Goal: Task Accomplishment & Management: Complete application form

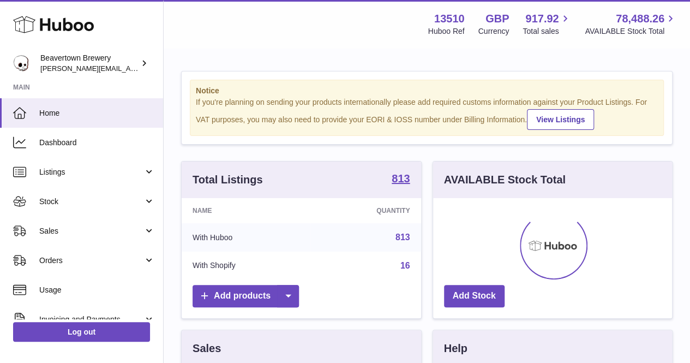
scroll to position [170, 239]
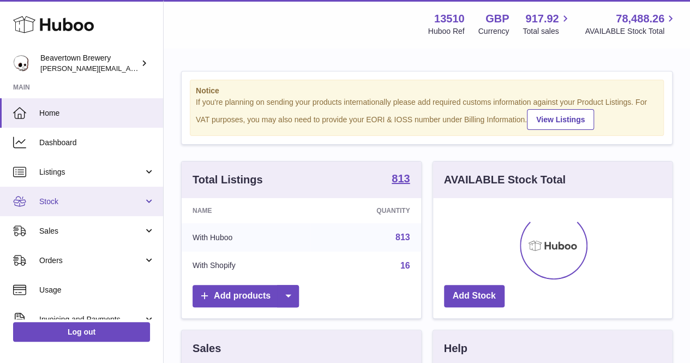
click at [99, 191] on link "Stock" at bounding box center [81, 201] width 163 height 29
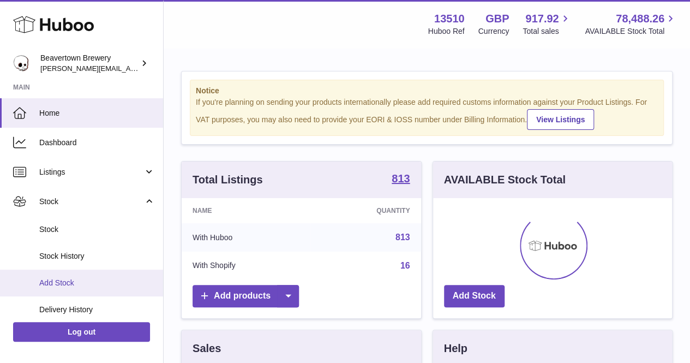
click at [75, 275] on link "Add Stock" at bounding box center [81, 282] width 163 height 27
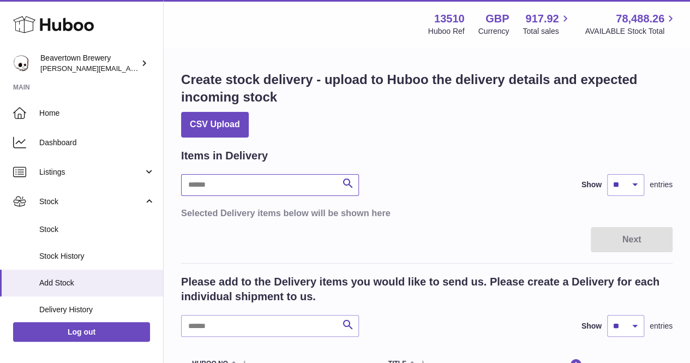
click at [259, 171] on div "Items in Delivery Search Show ** ** ** *** entries Selected Delivery items belo…" at bounding box center [427, 183] width 492 height 70
type input "****"
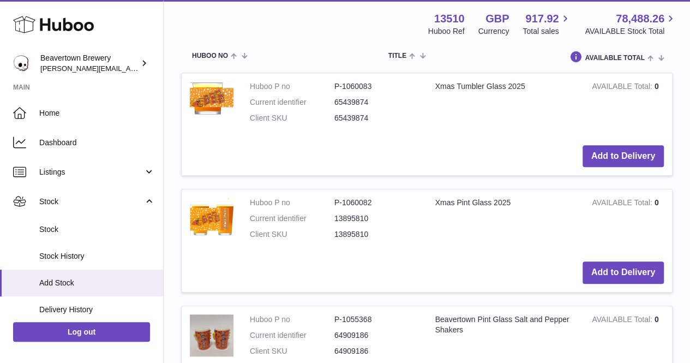
scroll to position [327, 0]
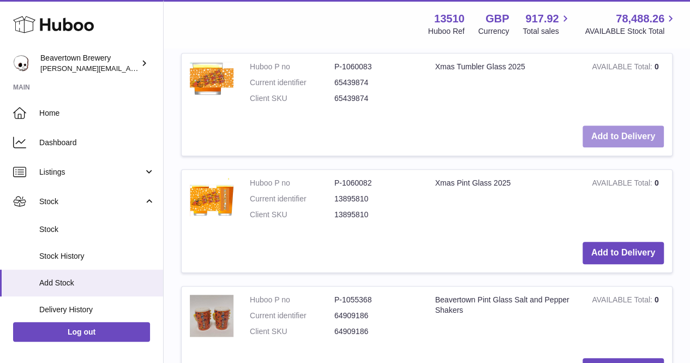
click at [607, 138] on button "Add to Delivery" at bounding box center [623, 136] width 81 height 22
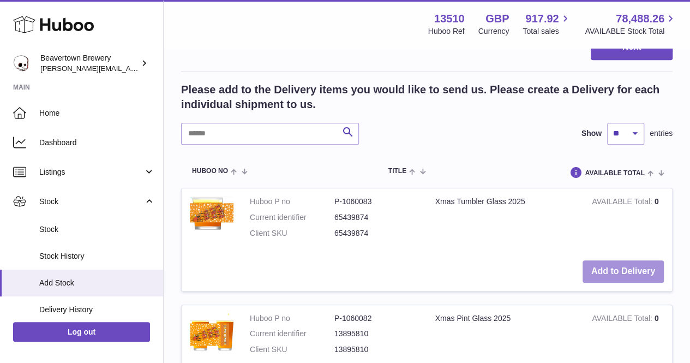
scroll to position [462, 0]
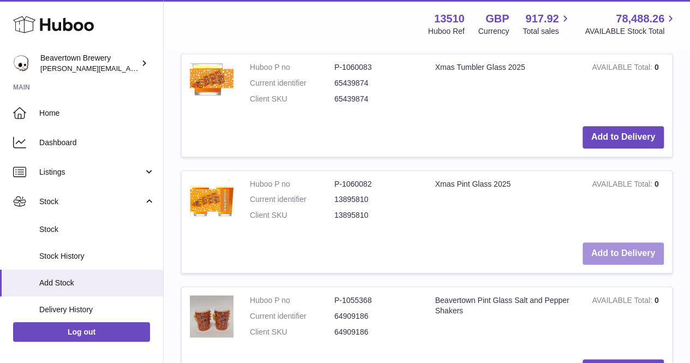
click at [616, 253] on button "Add to Delivery" at bounding box center [623, 253] width 81 height 22
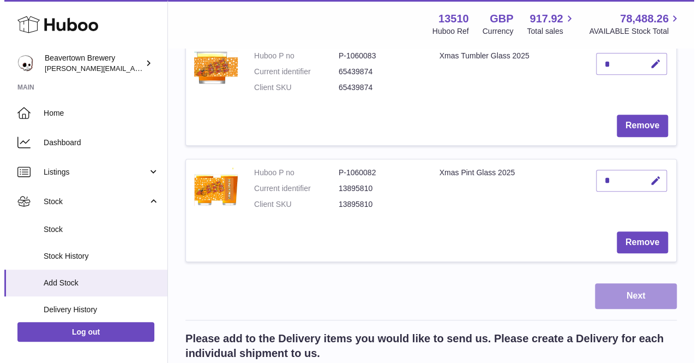
scroll to position [218, 0]
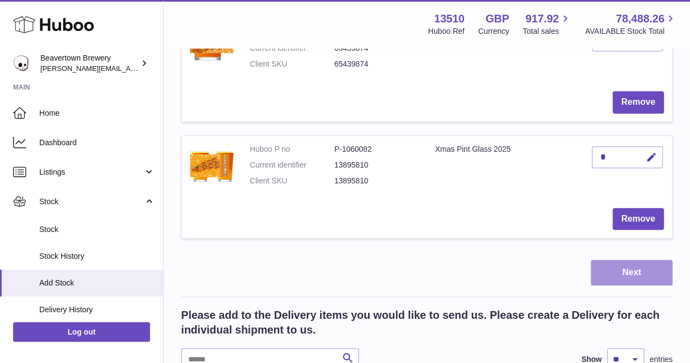
click at [626, 283] on button "Next" at bounding box center [632, 273] width 82 height 26
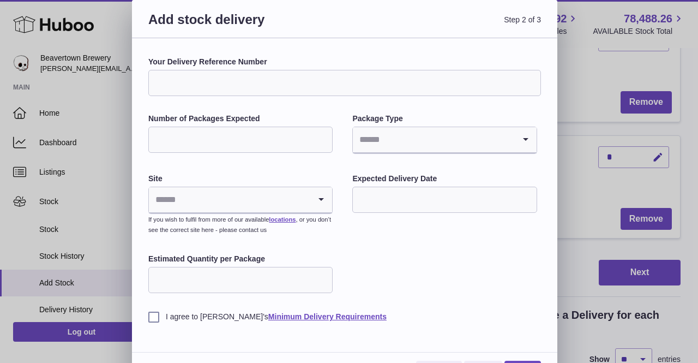
click at [215, 85] on input "Your Delivery Reference Number" at bounding box center [344, 83] width 393 height 26
type input "**********"
click at [287, 132] on input "Number of Packages Expected" at bounding box center [240, 140] width 184 height 26
click at [210, 135] on input "*" at bounding box center [240, 140] width 184 height 26
drag, startPoint x: 208, startPoint y: 139, endPoint x: 146, endPoint y: 135, distance: 62.3
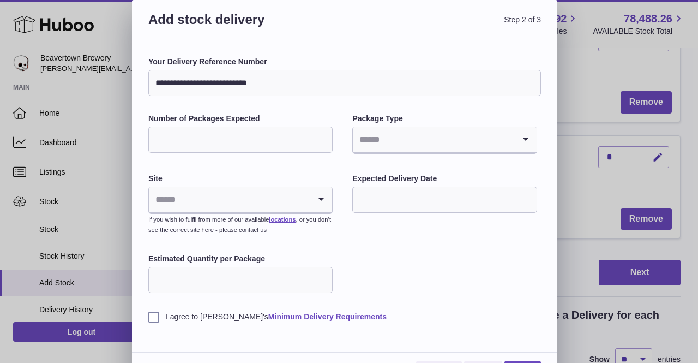
click at [146, 136] on div "**********" at bounding box center [345, 213] width 426 height 350
type input "*"
click at [420, 143] on input "Search for option" at bounding box center [433, 139] width 161 height 25
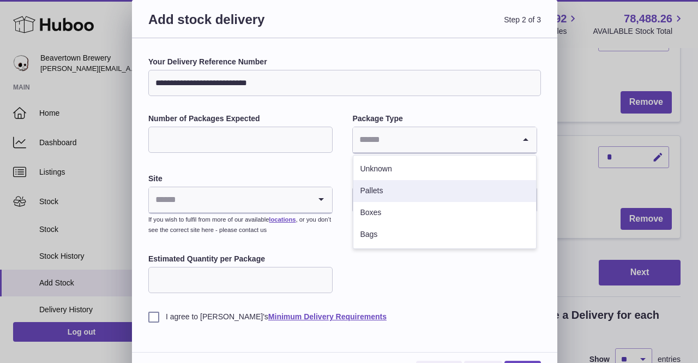
click at [392, 189] on li "Pallets" at bounding box center [445, 191] width 182 height 22
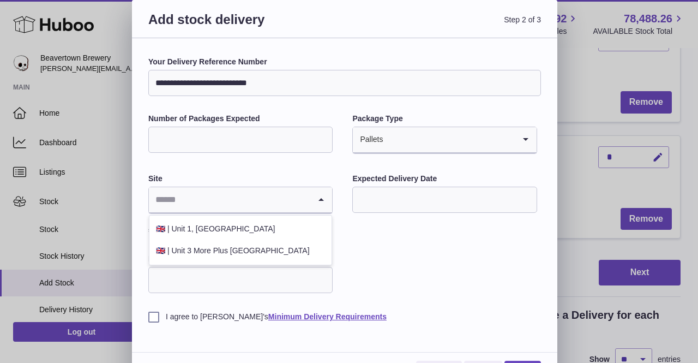
click at [235, 195] on input "Search for option" at bounding box center [229, 199] width 161 height 25
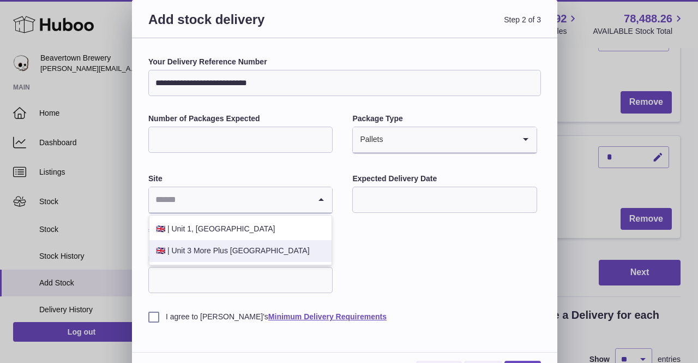
click at [226, 249] on li "🇬🇧 | Unit 3 More Plus [GEOGRAPHIC_DATA]" at bounding box center [240, 251] width 182 height 22
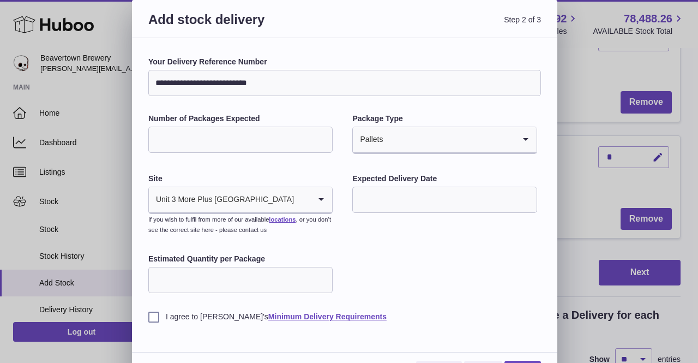
click at [377, 195] on input "text" at bounding box center [444, 200] width 184 height 26
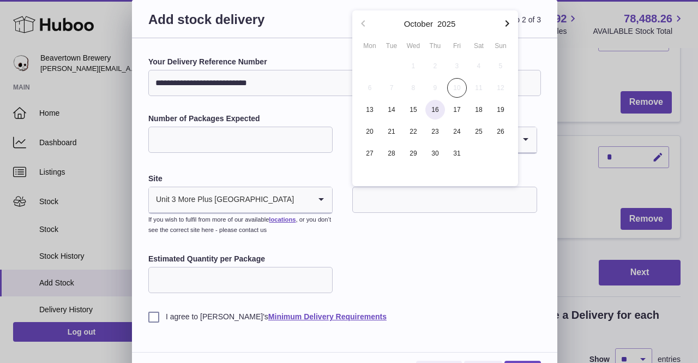
click at [436, 106] on span "16" at bounding box center [436, 110] width 20 height 20
type input "**********"
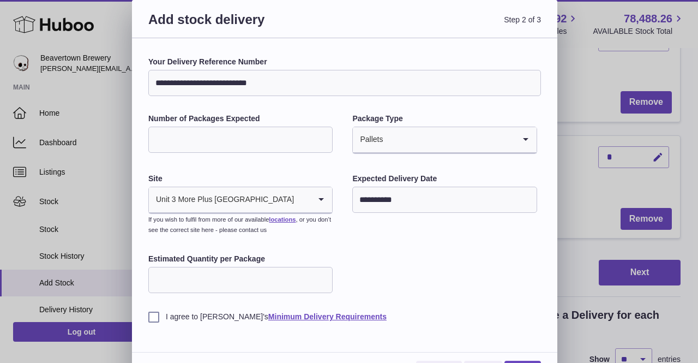
click at [272, 277] on input "Estimated Quantity per Package" at bounding box center [240, 280] width 184 height 26
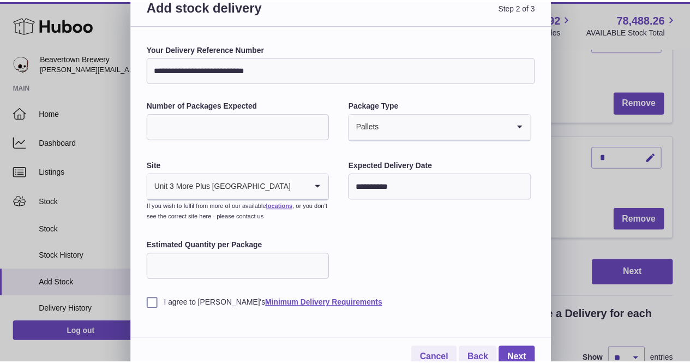
scroll to position [26, 0]
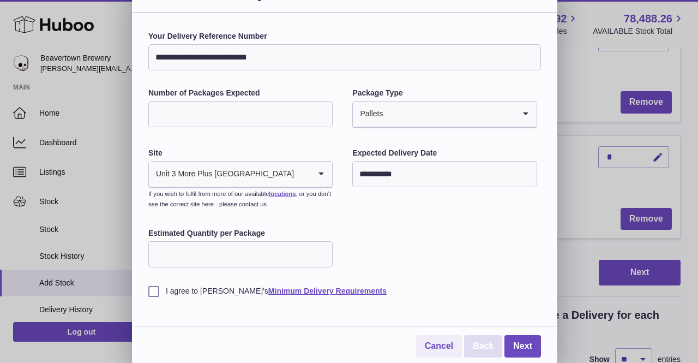
click at [492, 351] on link "Back" at bounding box center [483, 346] width 38 height 22
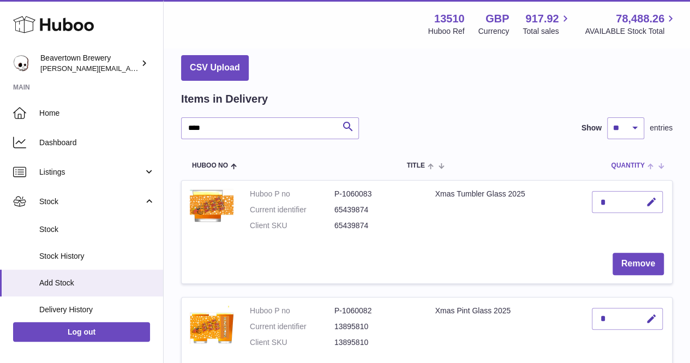
scroll to position [55, 0]
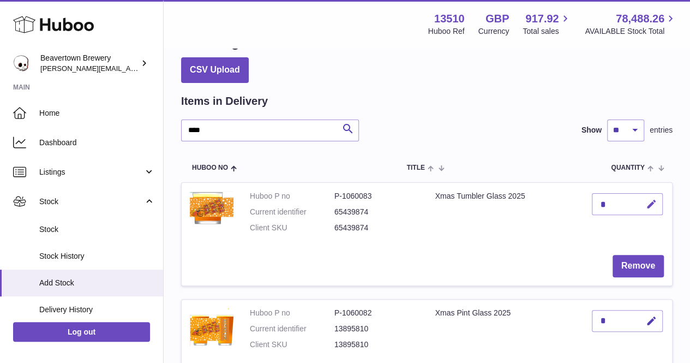
click at [651, 202] on icon "button" at bounding box center [651, 204] width 11 height 11
type input "*"
type input "****"
click at [654, 208] on icon "submit" at bounding box center [652, 204] width 10 height 10
click at [651, 321] on icon "button" at bounding box center [651, 320] width 11 height 11
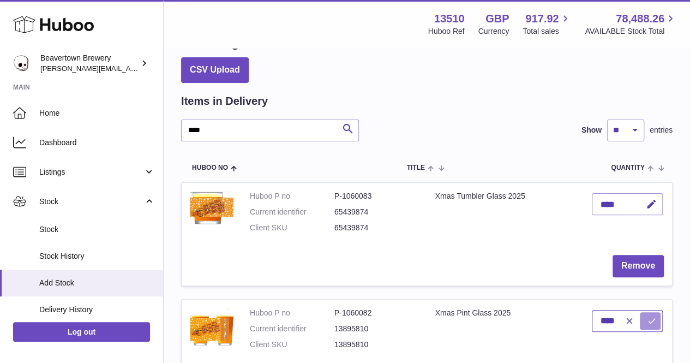
type input "****"
click at [655, 326] on button "submit" at bounding box center [650, 320] width 21 height 17
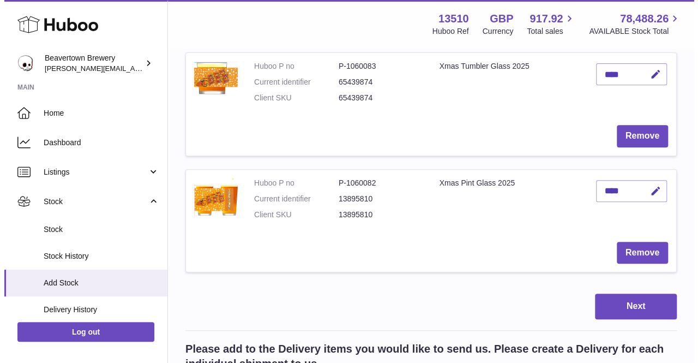
scroll to position [218, 0]
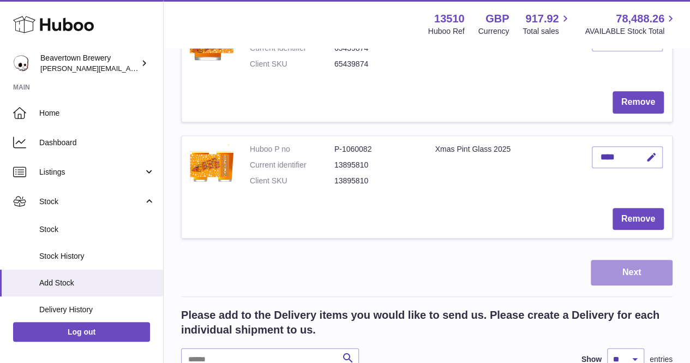
click at [636, 272] on button "Next" at bounding box center [632, 273] width 82 height 26
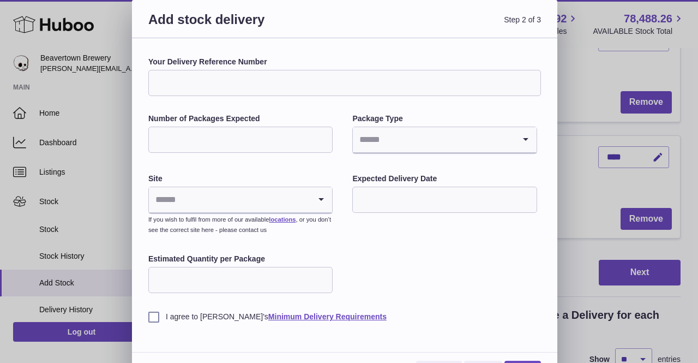
click at [309, 74] on input "Your Delivery Reference Number" at bounding box center [344, 83] width 393 height 26
type input "**********"
click at [271, 146] on input "Number of Packages Expected" at bounding box center [240, 140] width 184 height 26
type input "*"
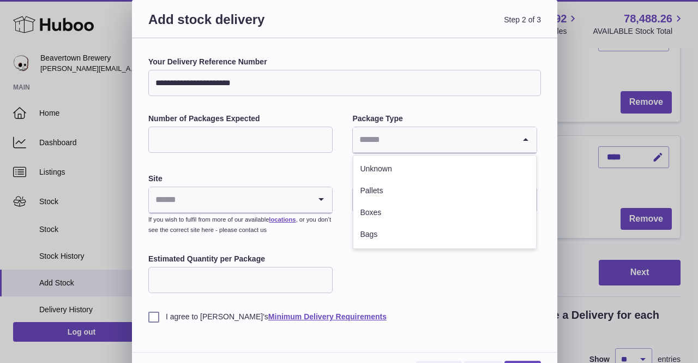
click at [452, 142] on input "Search for option" at bounding box center [433, 139] width 161 height 25
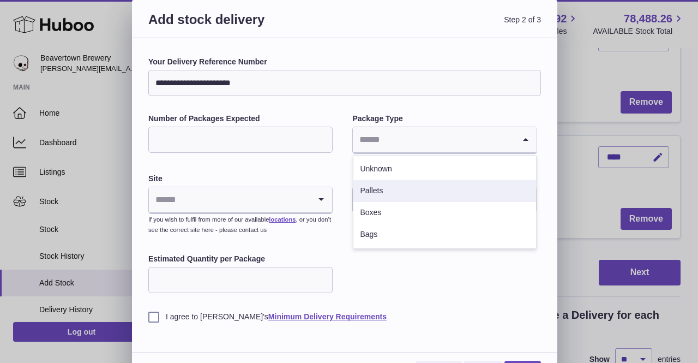
click at [434, 189] on li "Pallets" at bounding box center [445, 191] width 182 height 22
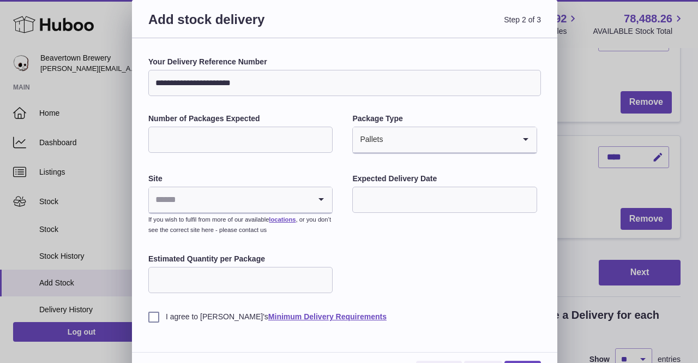
click at [244, 199] on input "Search for option" at bounding box center [229, 199] width 161 height 25
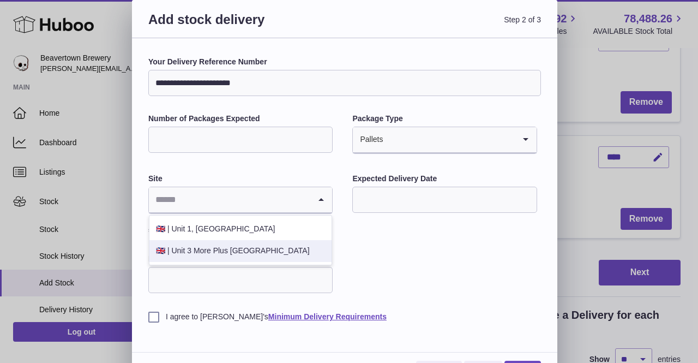
click at [261, 243] on li "🇬🇧 | Unit 3 More Plus [GEOGRAPHIC_DATA]" at bounding box center [240, 251] width 182 height 22
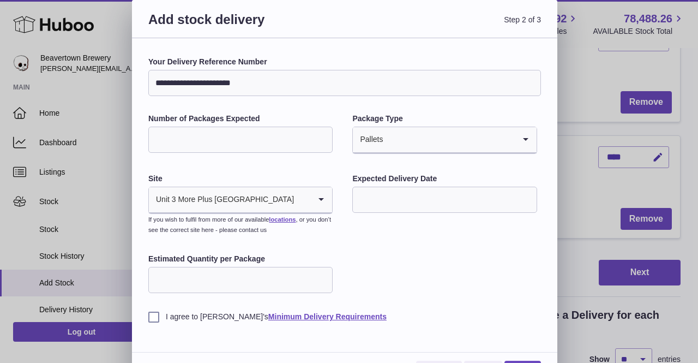
click at [410, 214] on div "**********" at bounding box center [344, 189] width 393 height 265
click at [414, 205] on input "text" at bounding box center [444, 200] width 184 height 26
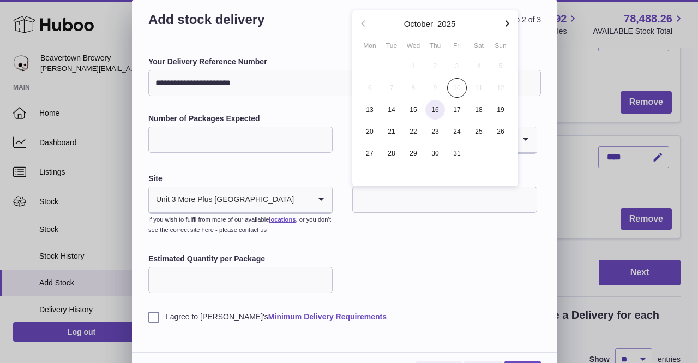
click at [442, 113] on span "16" at bounding box center [436, 110] width 20 height 20
type input "**********"
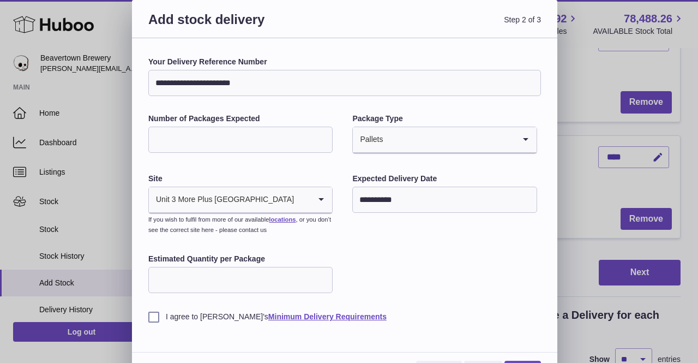
click at [322, 272] on input "*" at bounding box center [240, 280] width 184 height 26
click at [279, 273] on input "*" at bounding box center [240, 280] width 184 height 26
drag, startPoint x: 183, startPoint y: 280, endPoint x: 136, endPoint y: 283, distance: 47.0
click at [136, 283] on div "**********" at bounding box center [345, 213] width 426 height 350
type input "***"
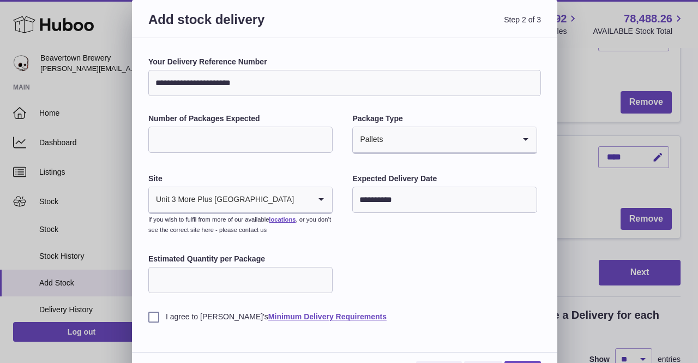
click at [161, 311] on div "I agree to [PERSON_NAME]'s Minimum Delivery Requirements" at bounding box center [344, 308] width 393 height 27
click at [154, 317] on label "I agree to [PERSON_NAME]'s Minimum Delivery Requirements" at bounding box center [344, 316] width 393 height 10
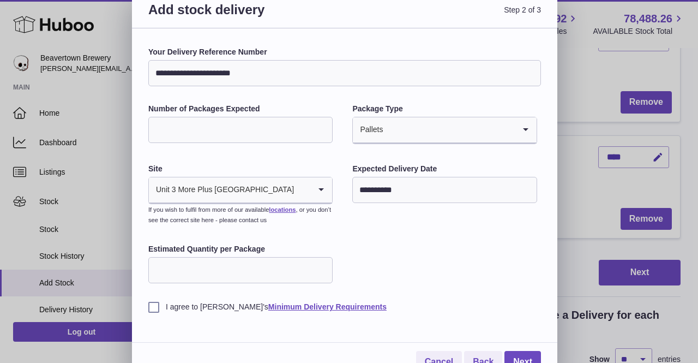
scroll to position [26, 0]
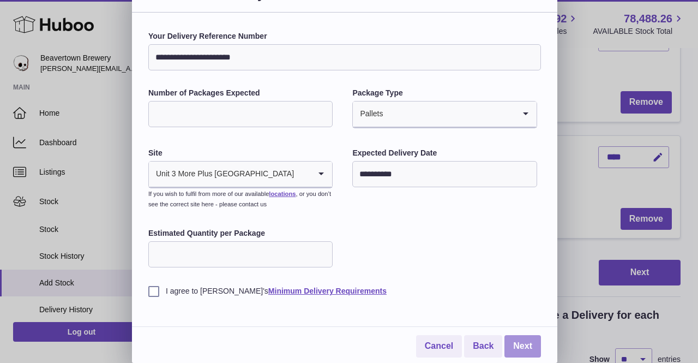
click at [511, 337] on link "Next" at bounding box center [523, 346] width 37 height 22
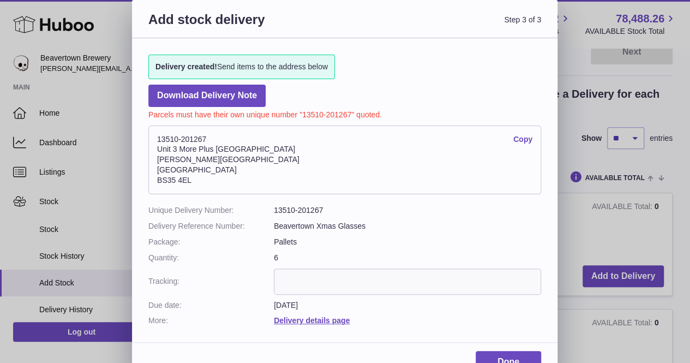
scroll to position [0, 0]
drag, startPoint x: 164, startPoint y: 138, endPoint x: 251, endPoint y: 172, distance: 93.1
click at [214, 160] on address "13510-201267 Copy [STREET_ADDRESS][PERSON_NAME]" at bounding box center [344, 159] width 393 height 69
click at [279, 183] on address "13510-201267 Copy [STREET_ADDRESS][PERSON_NAME]" at bounding box center [344, 159] width 393 height 69
drag, startPoint x: 329, startPoint y: 210, endPoint x: 140, endPoint y: 204, distance: 189.4
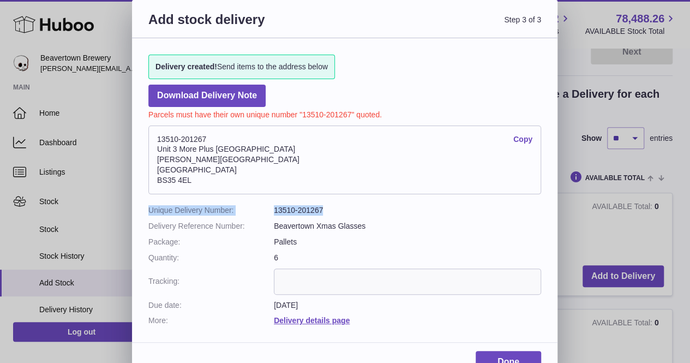
click at [141, 206] on div "Delivery created! Send items to the address below Download Delivery Note Parcel…" at bounding box center [345, 184] width 426 height 293
copy dl "Unique Delivery Number: 13510-201267"
click at [233, 94] on link "Download Delivery Note" at bounding box center [206, 96] width 117 height 22
